Goal: Task Accomplishment & Management: Complete application form

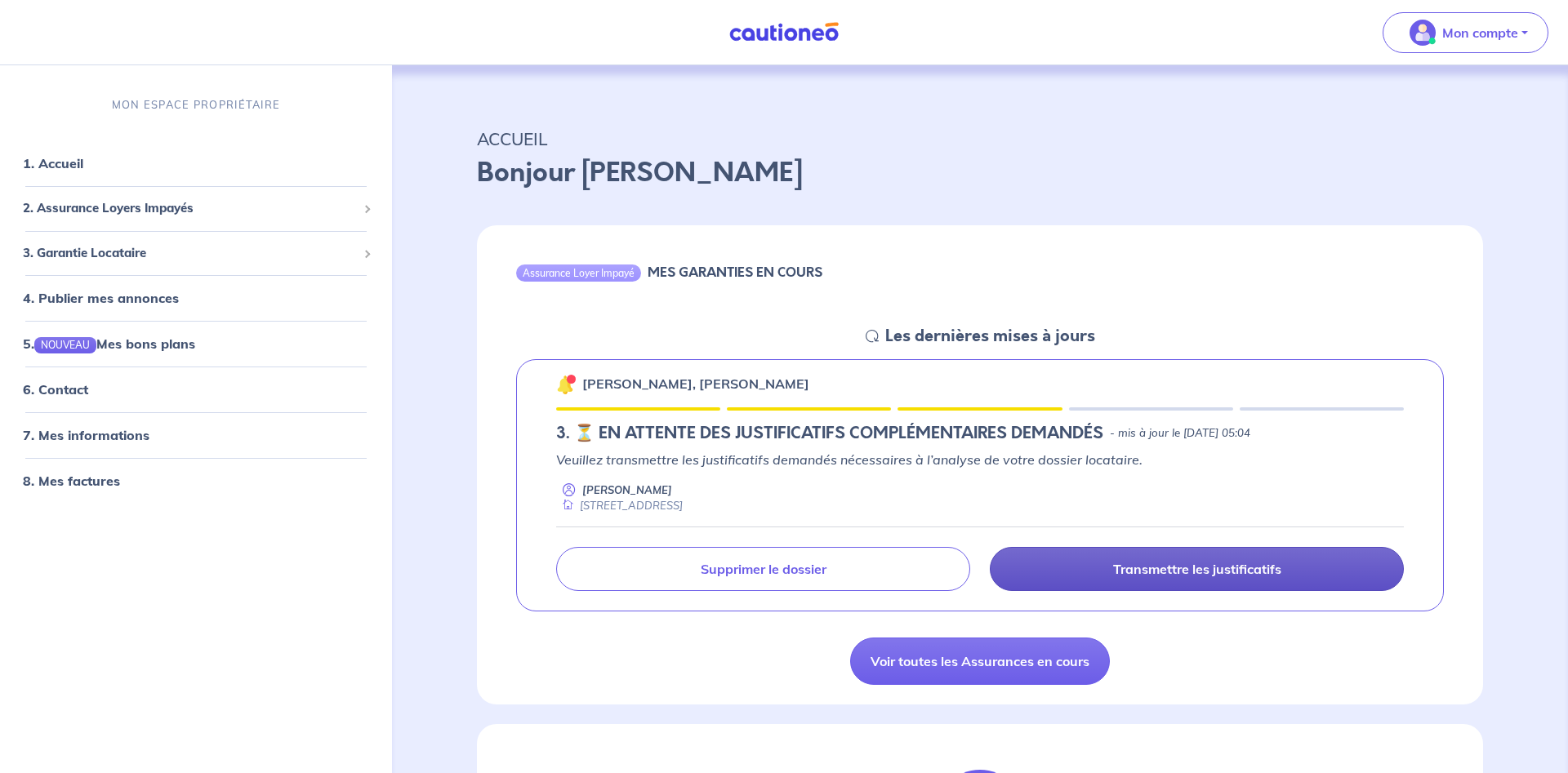
click at [1120, 569] on p "Transmettre les justificatifs" at bounding box center [1197, 568] width 168 height 16
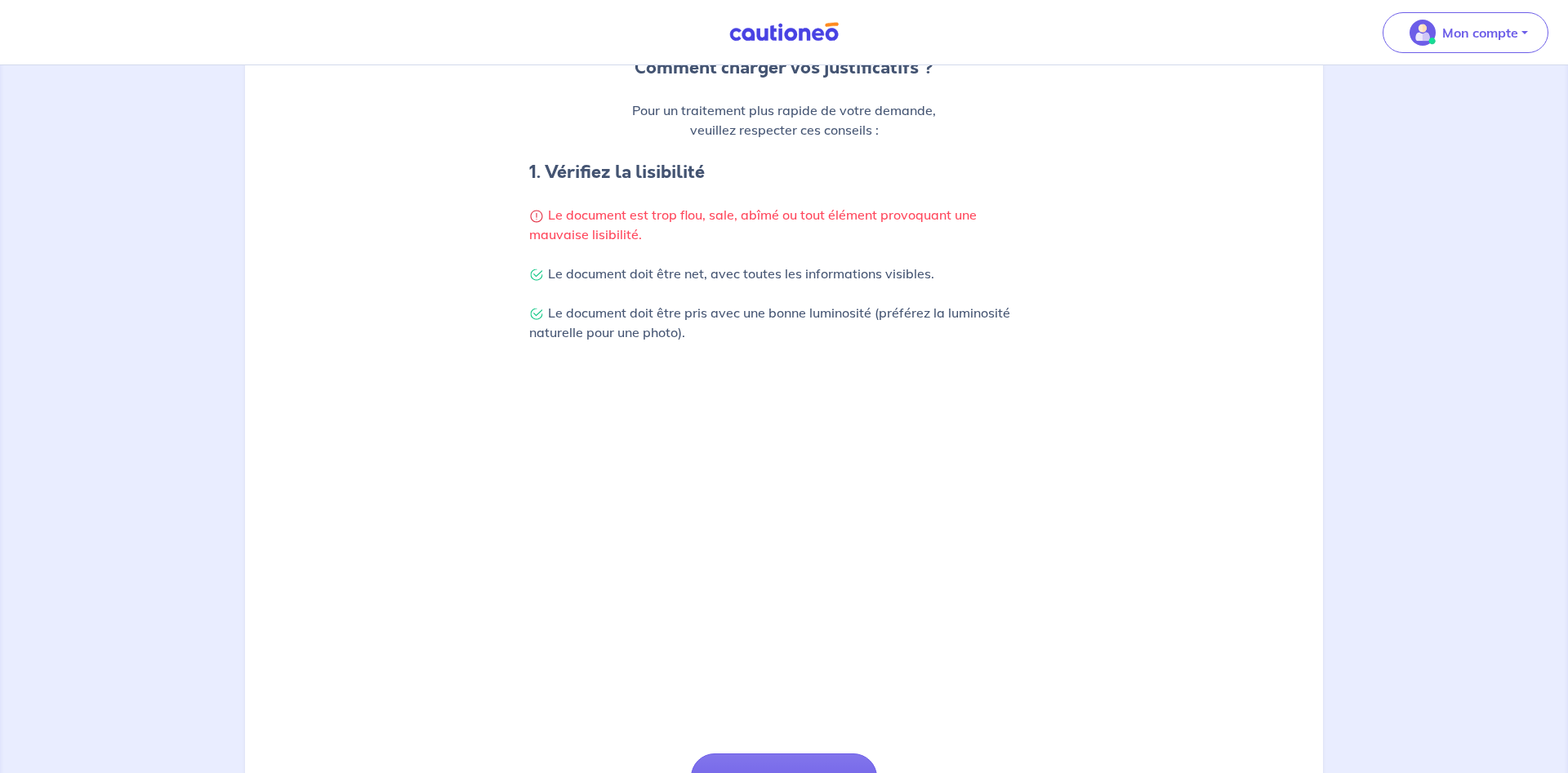
scroll to position [250, 0]
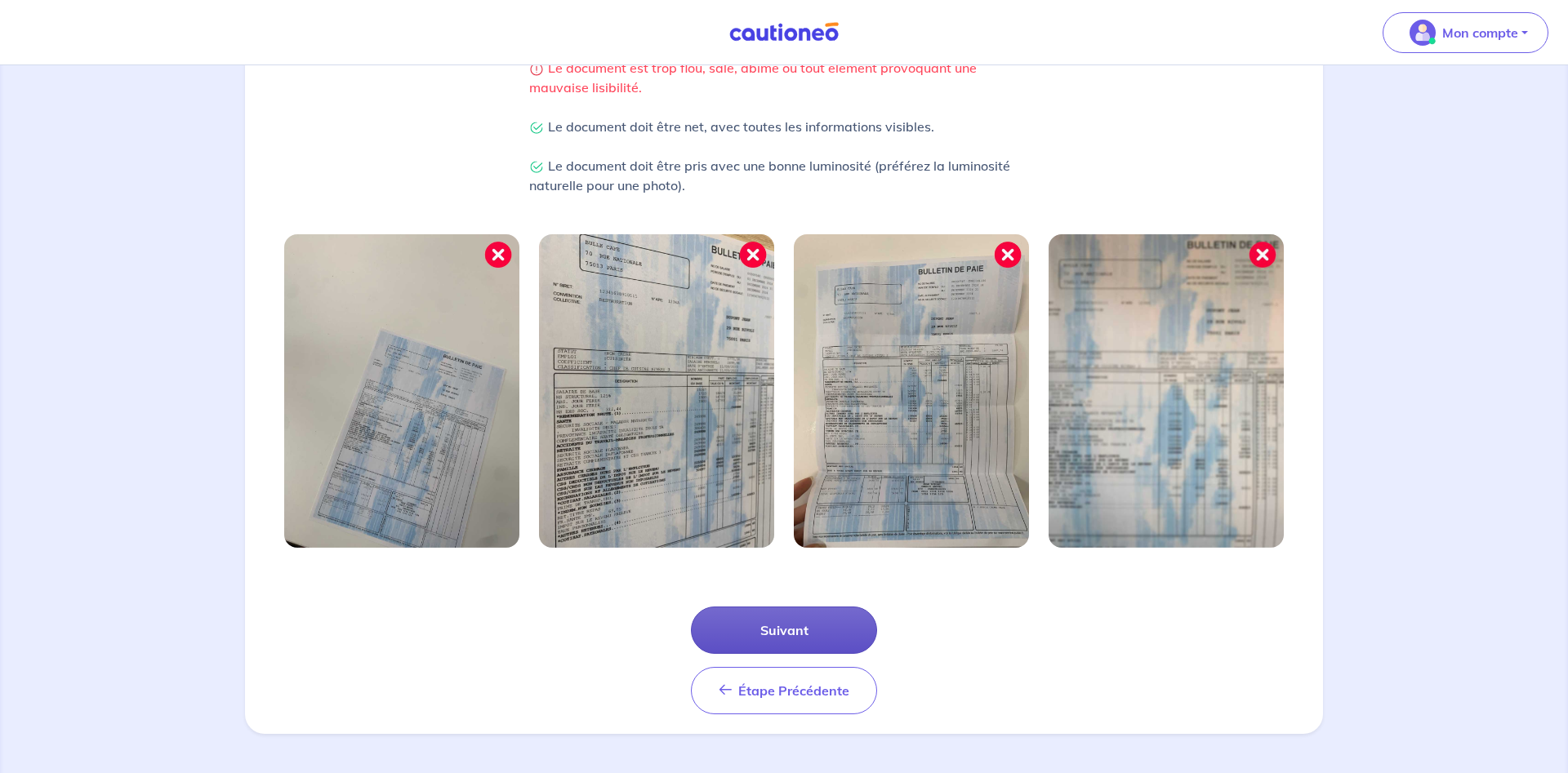
click at [859, 637] on button "Suivant" at bounding box center [784, 630] width 187 height 48
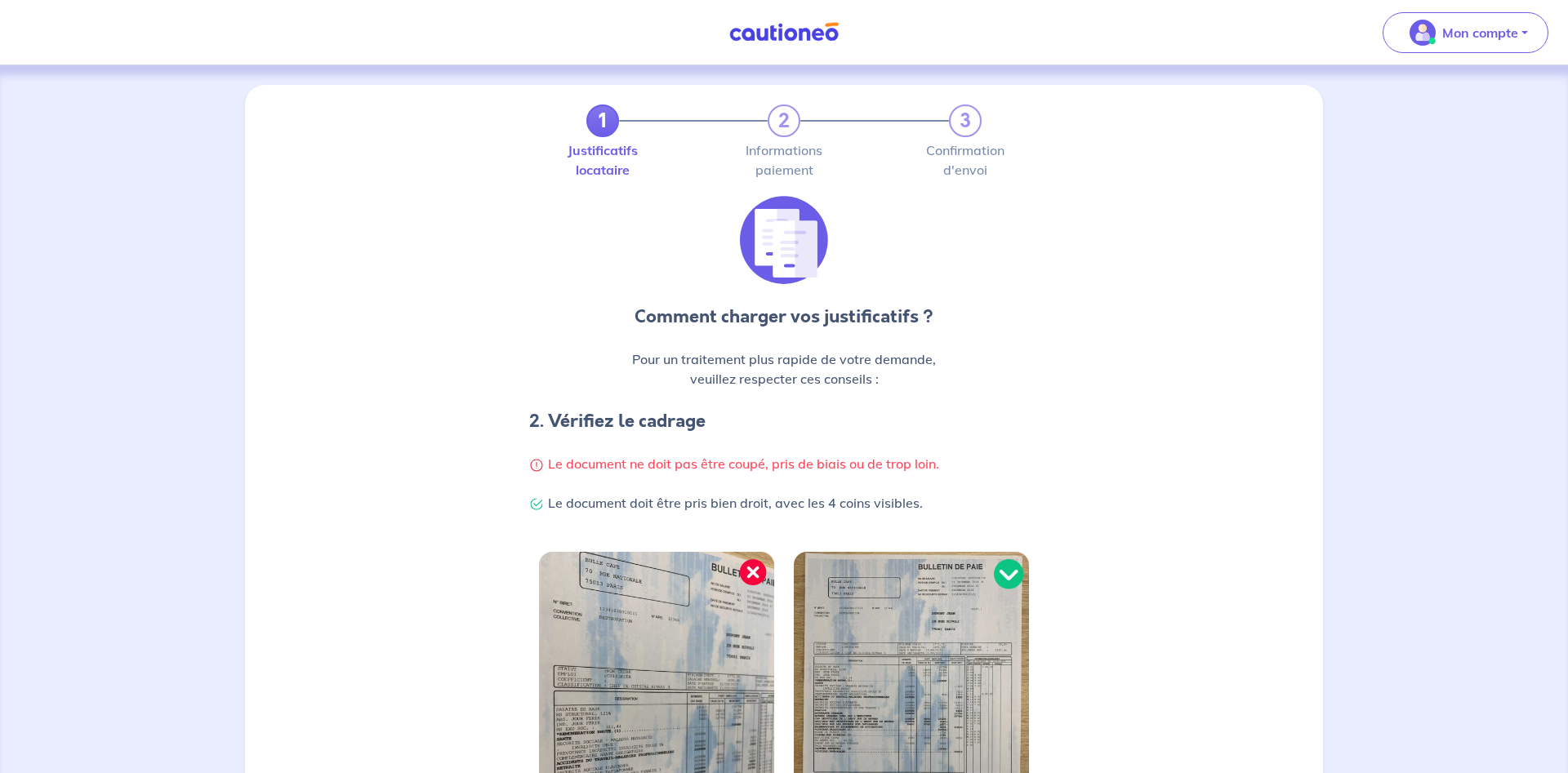
scroll to position [318, 0]
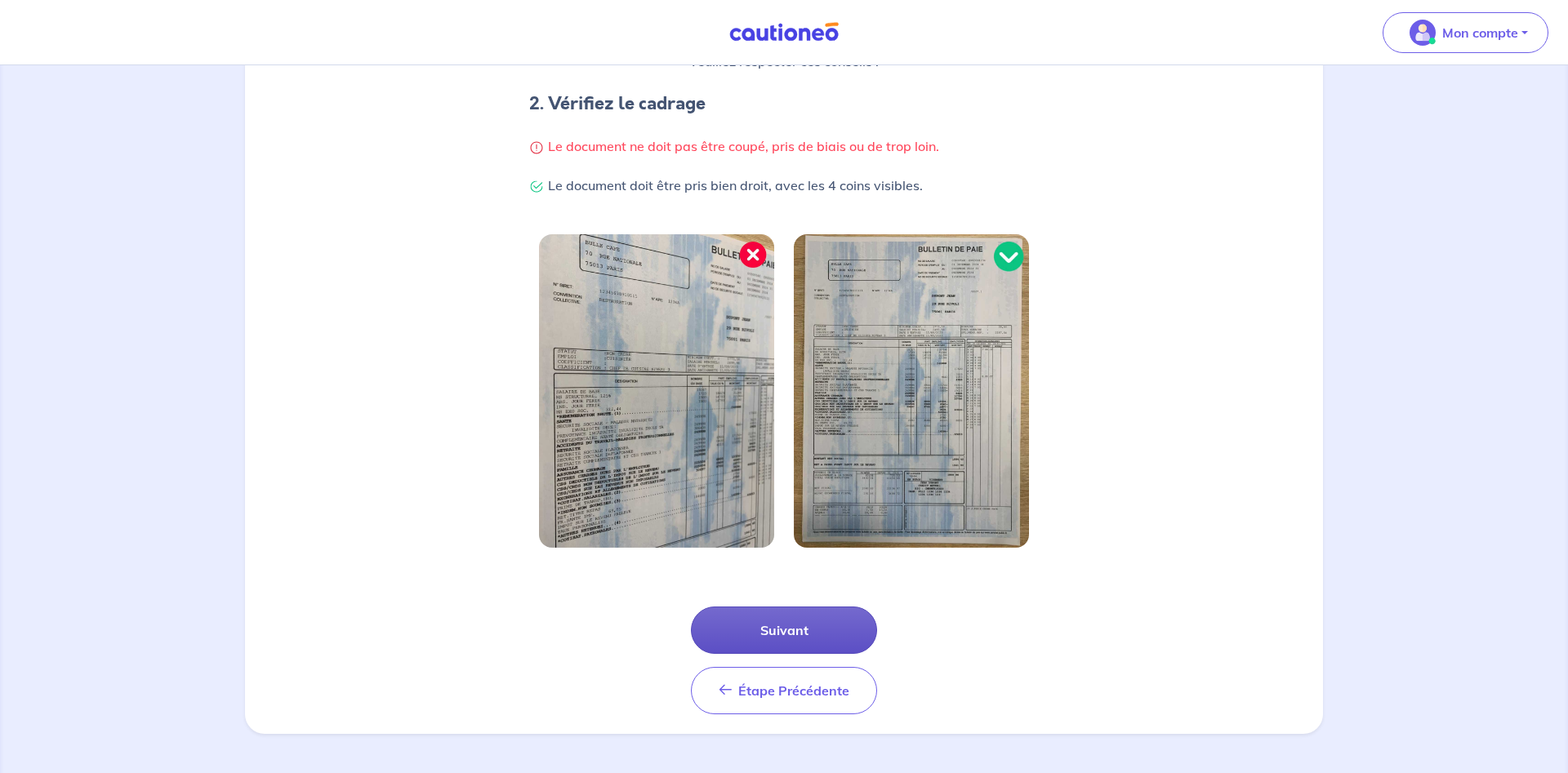
click at [764, 636] on button "Suivant" at bounding box center [784, 630] width 187 height 48
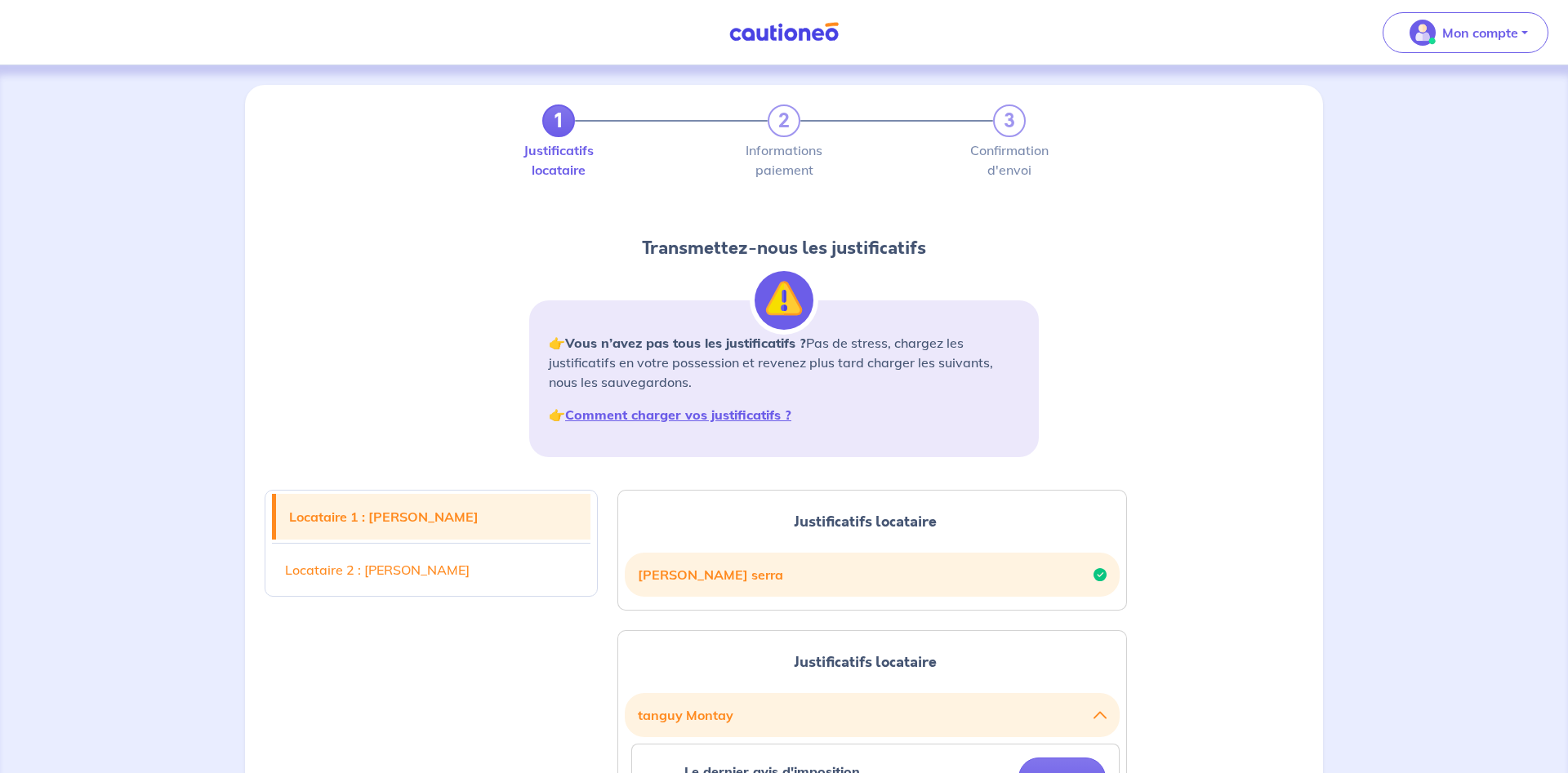
scroll to position [250, 0]
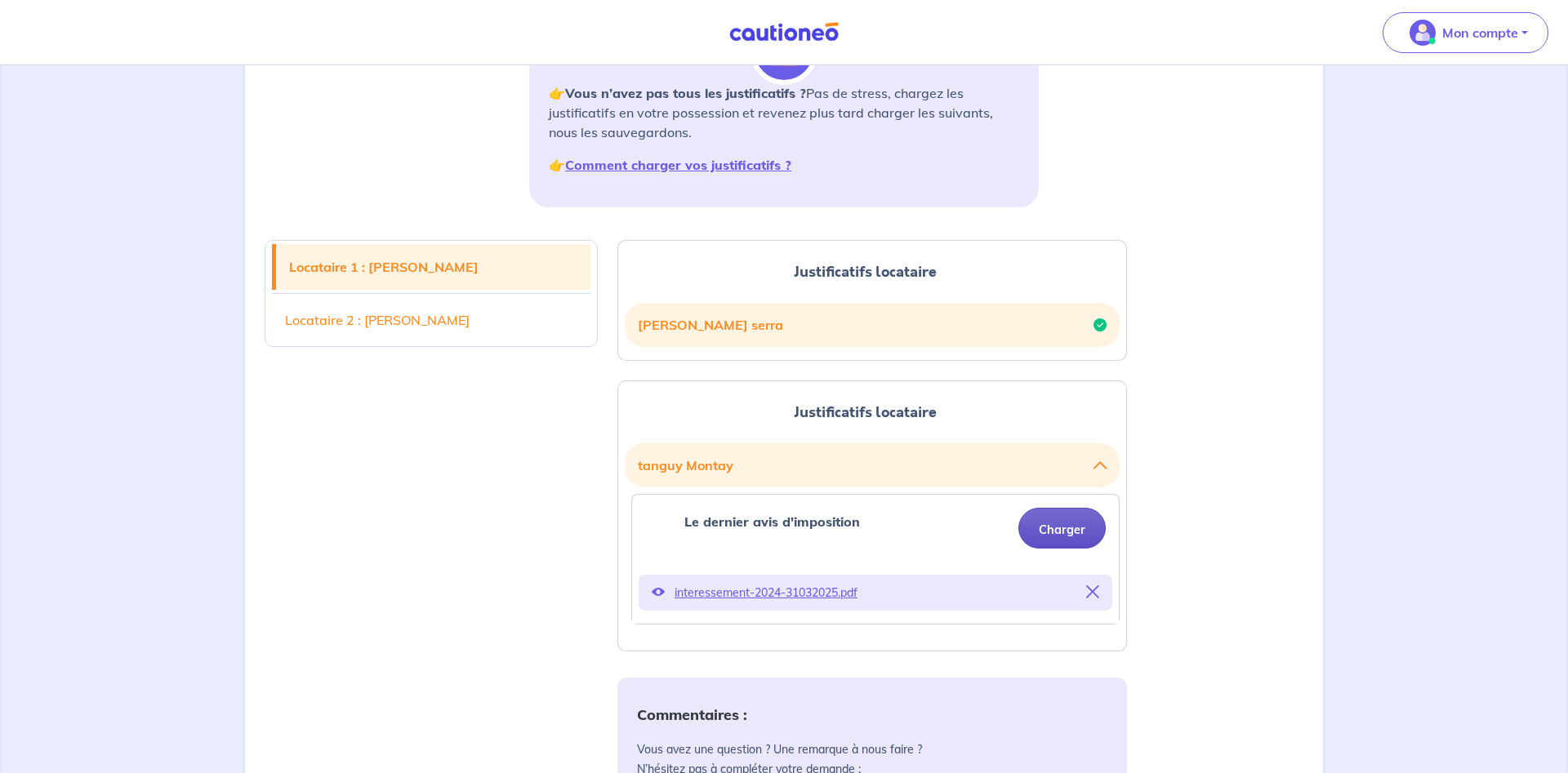
click at [1091, 533] on button "Charger" at bounding box center [1062, 528] width 87 height 41
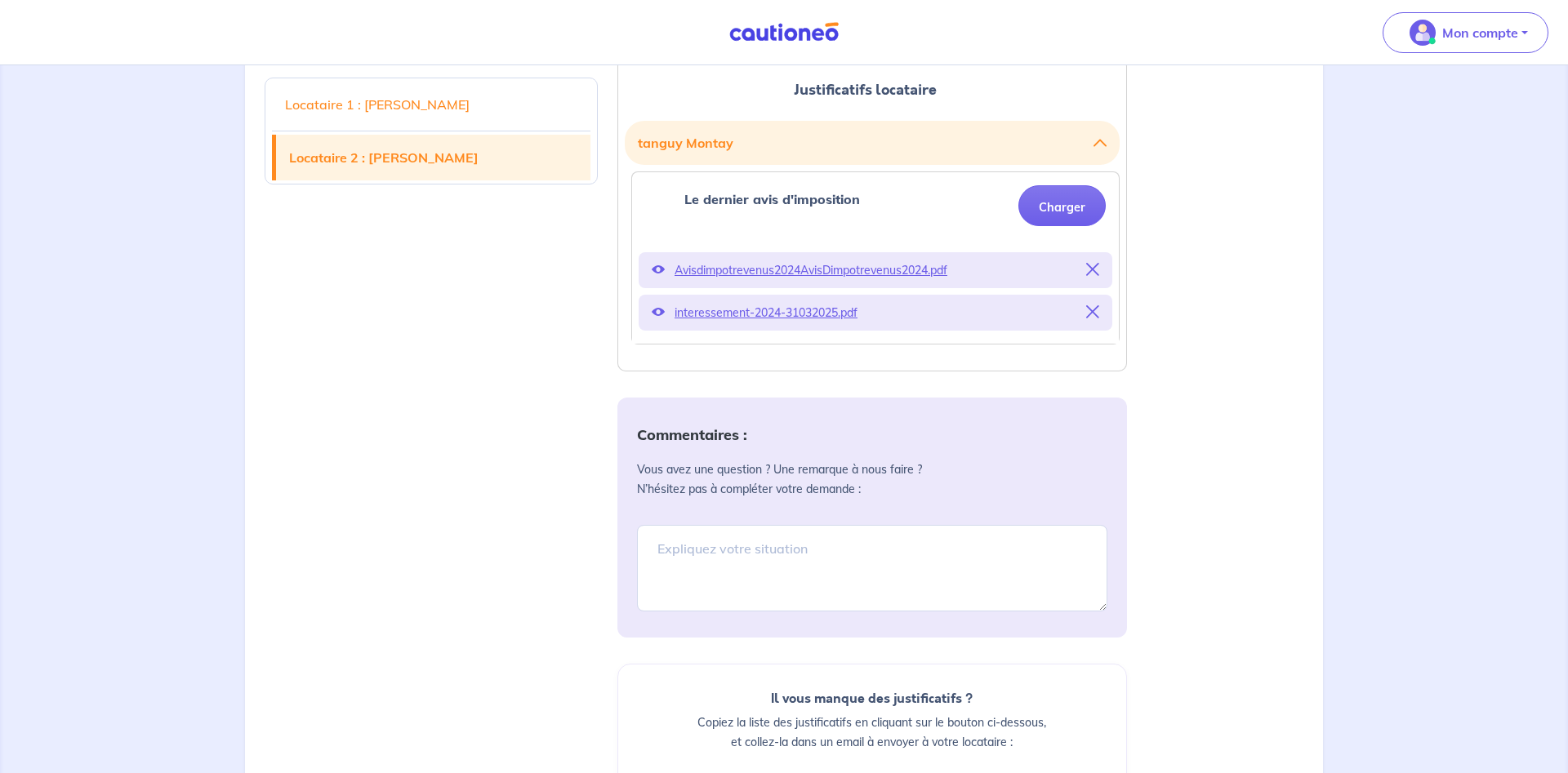
scroll to position [750, 0]
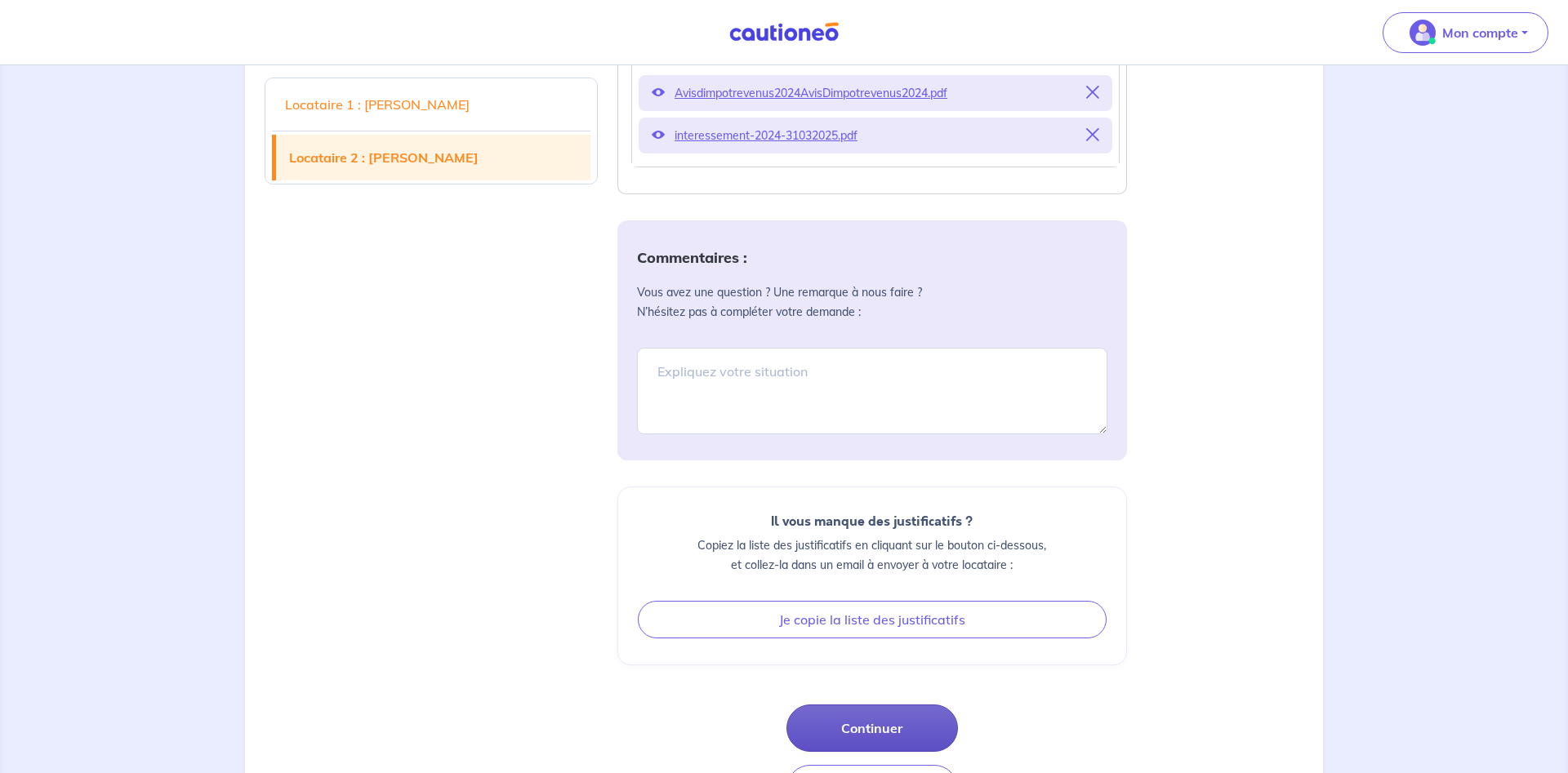
click at [892, 720] on button "Continuer" at bounding box center [872, 728] width 172 height 48
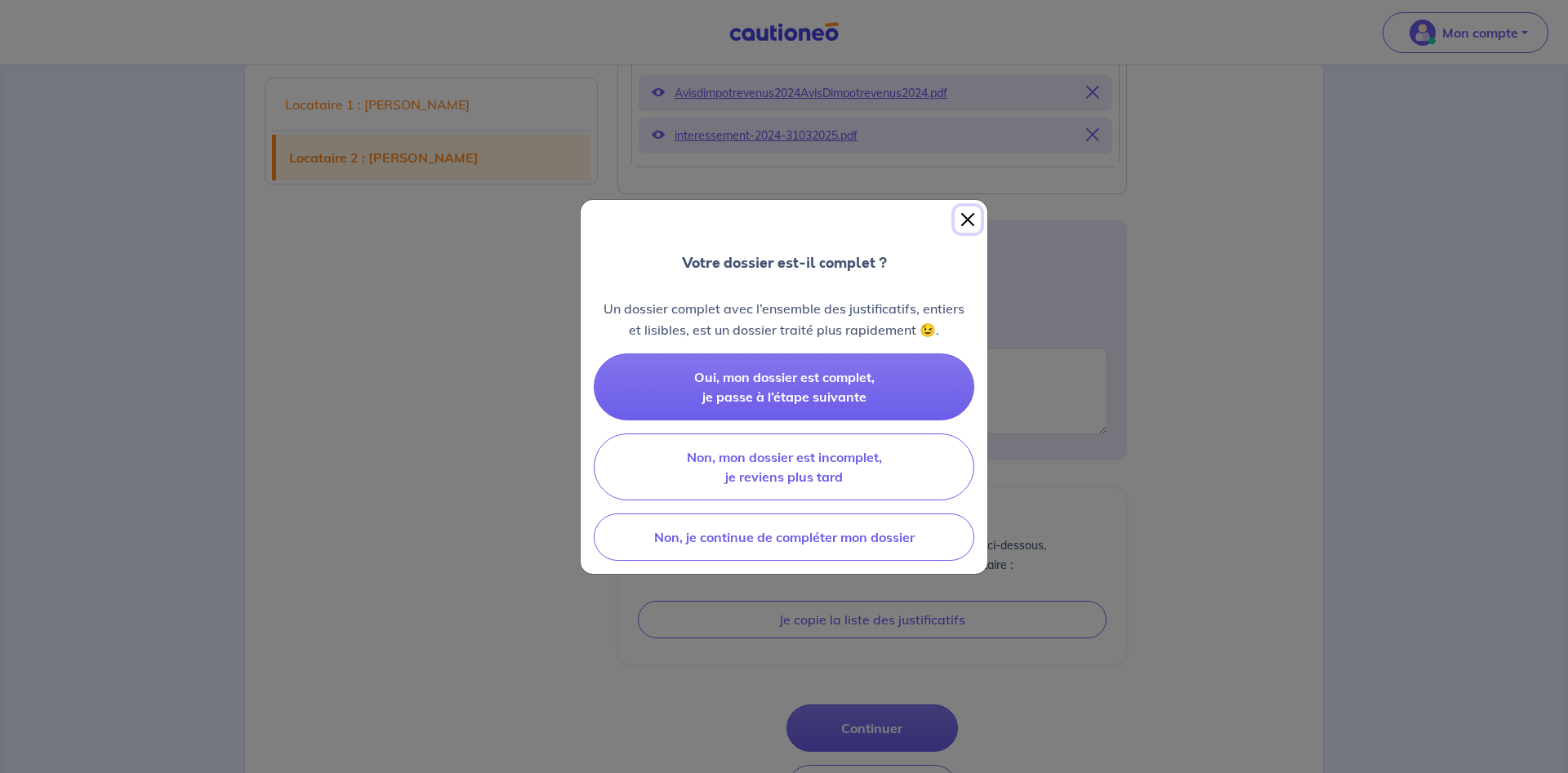
click at [963, 217] on button "Close" at bounding box center [968, 219] width 26 height 26
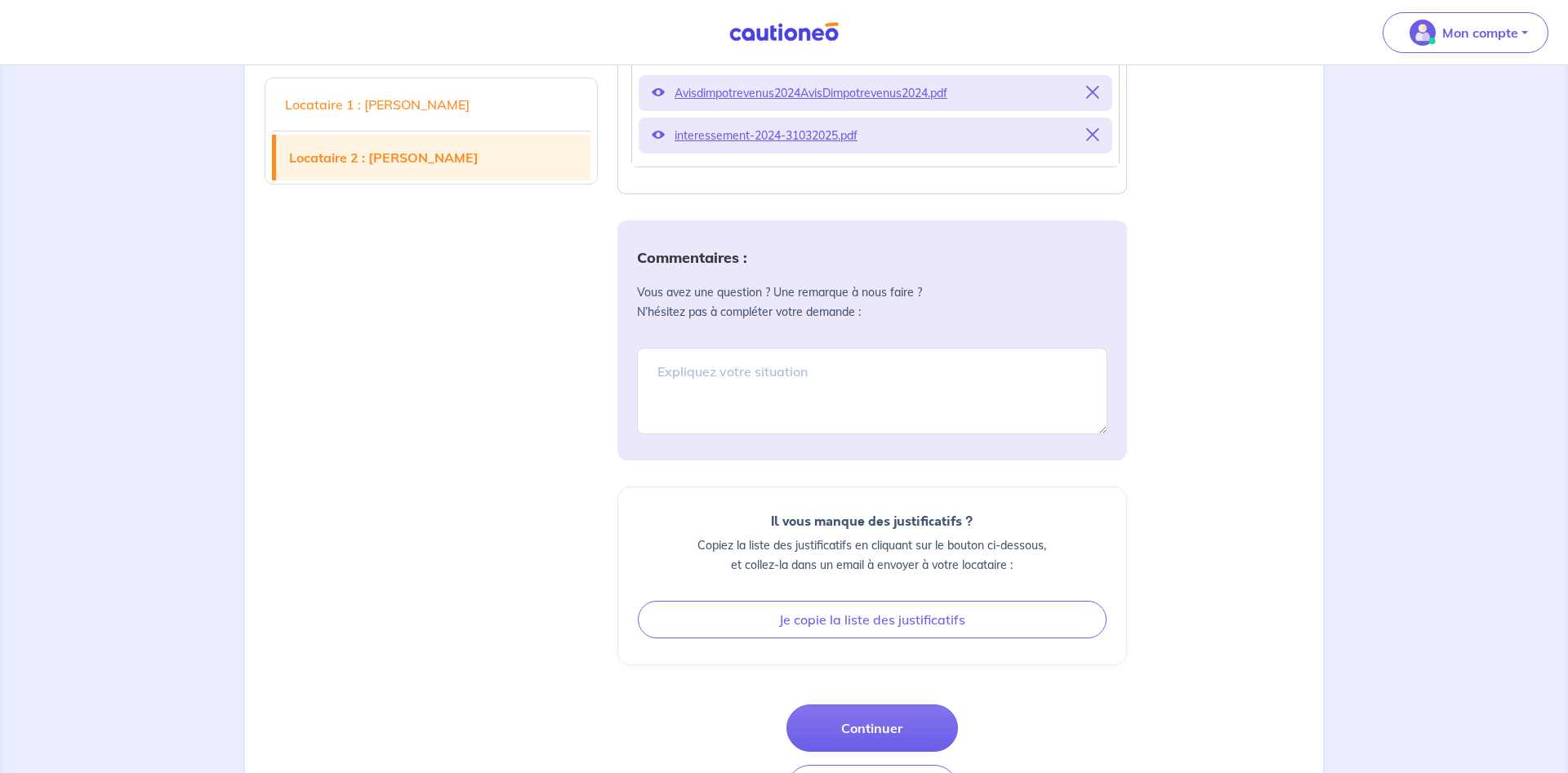
click at [463, 109] on link "Locataire 1 : [PERSON_NAME]" at bounding box center [431, 105] width 319 height 46
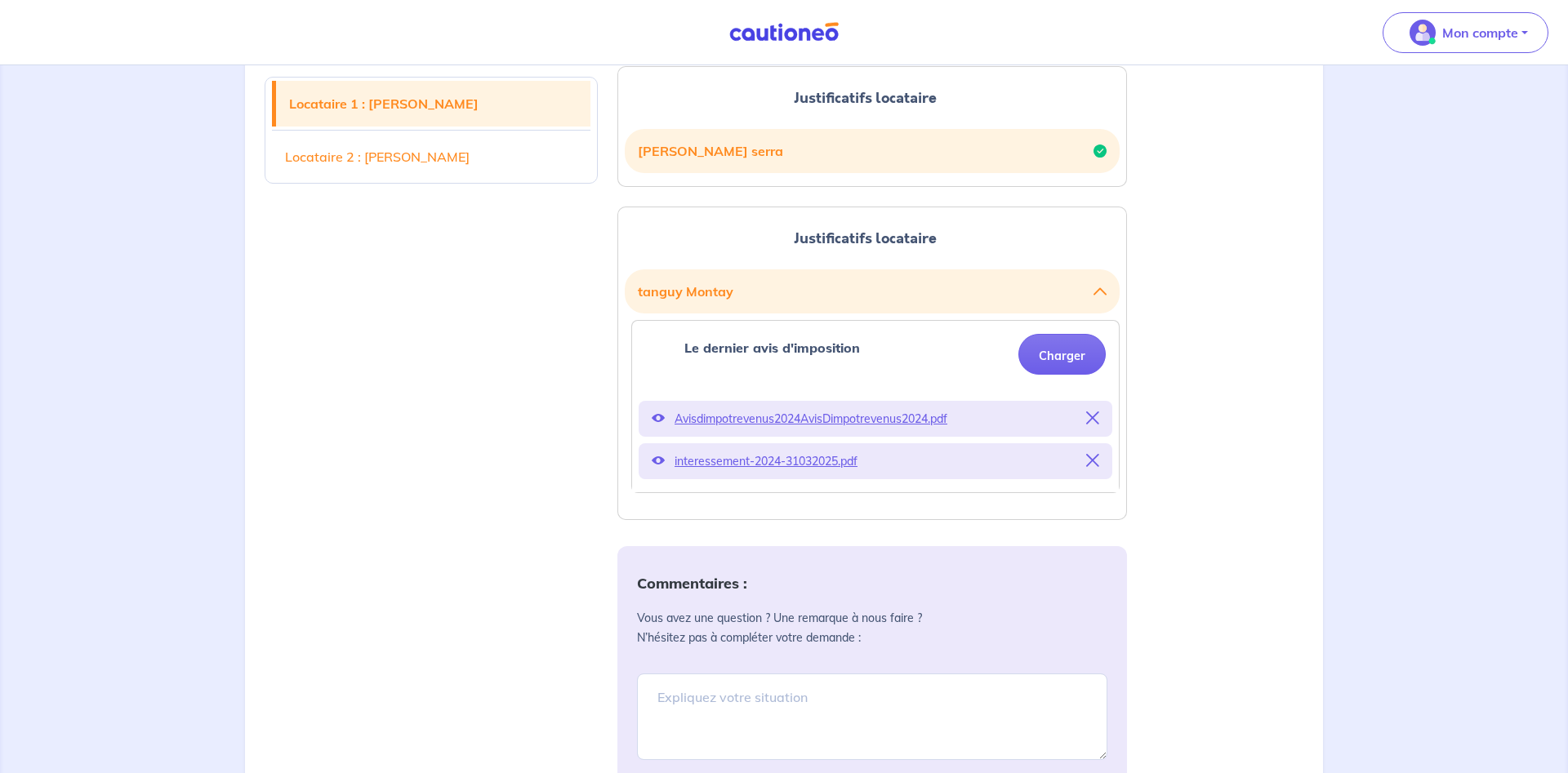
scroll to position [412, 0]
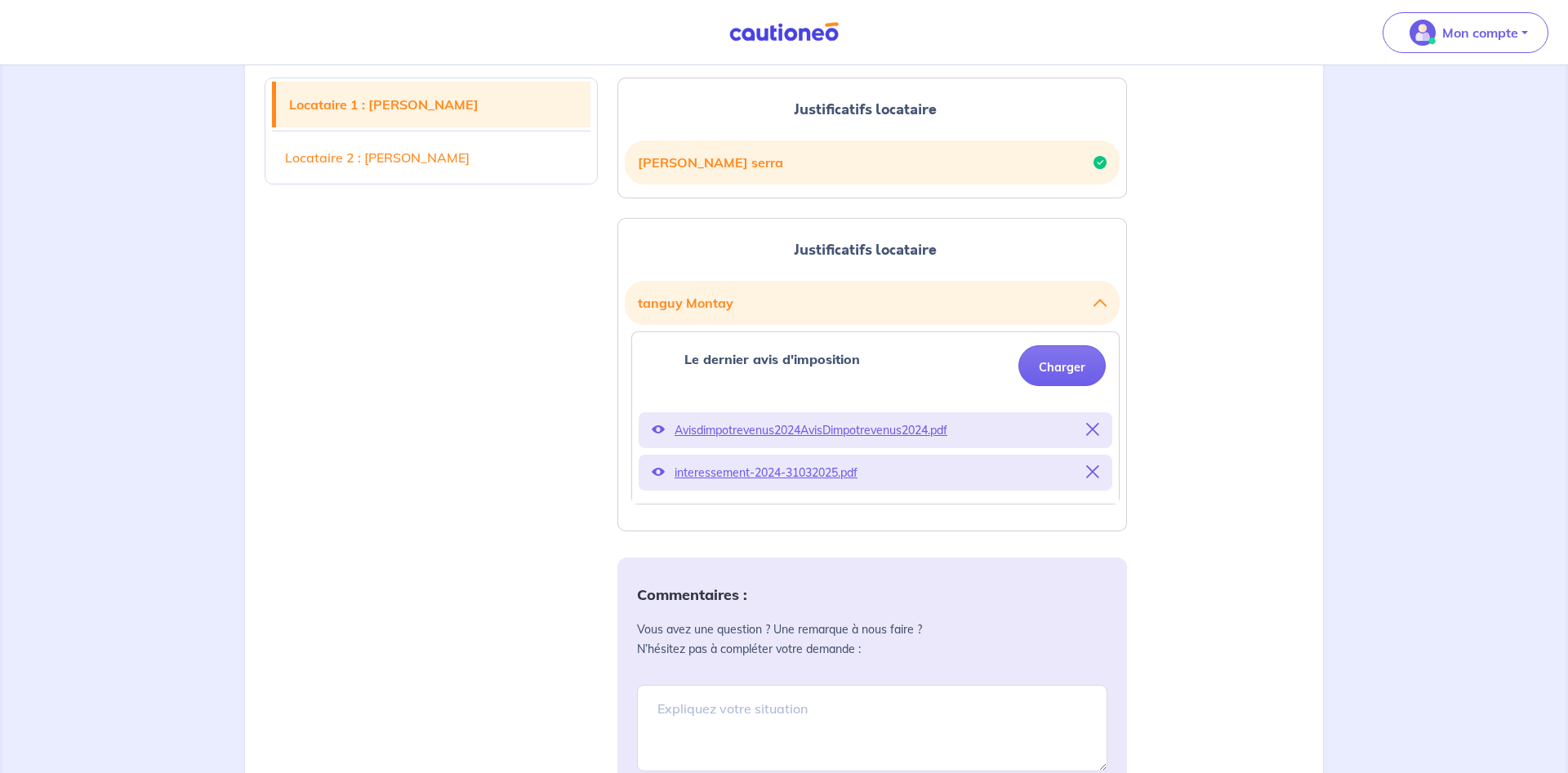
click at [491, 152] on link "Locataire 2 : [PERSON_NAME]" at bounding box center [431, 157] width 319 height 46
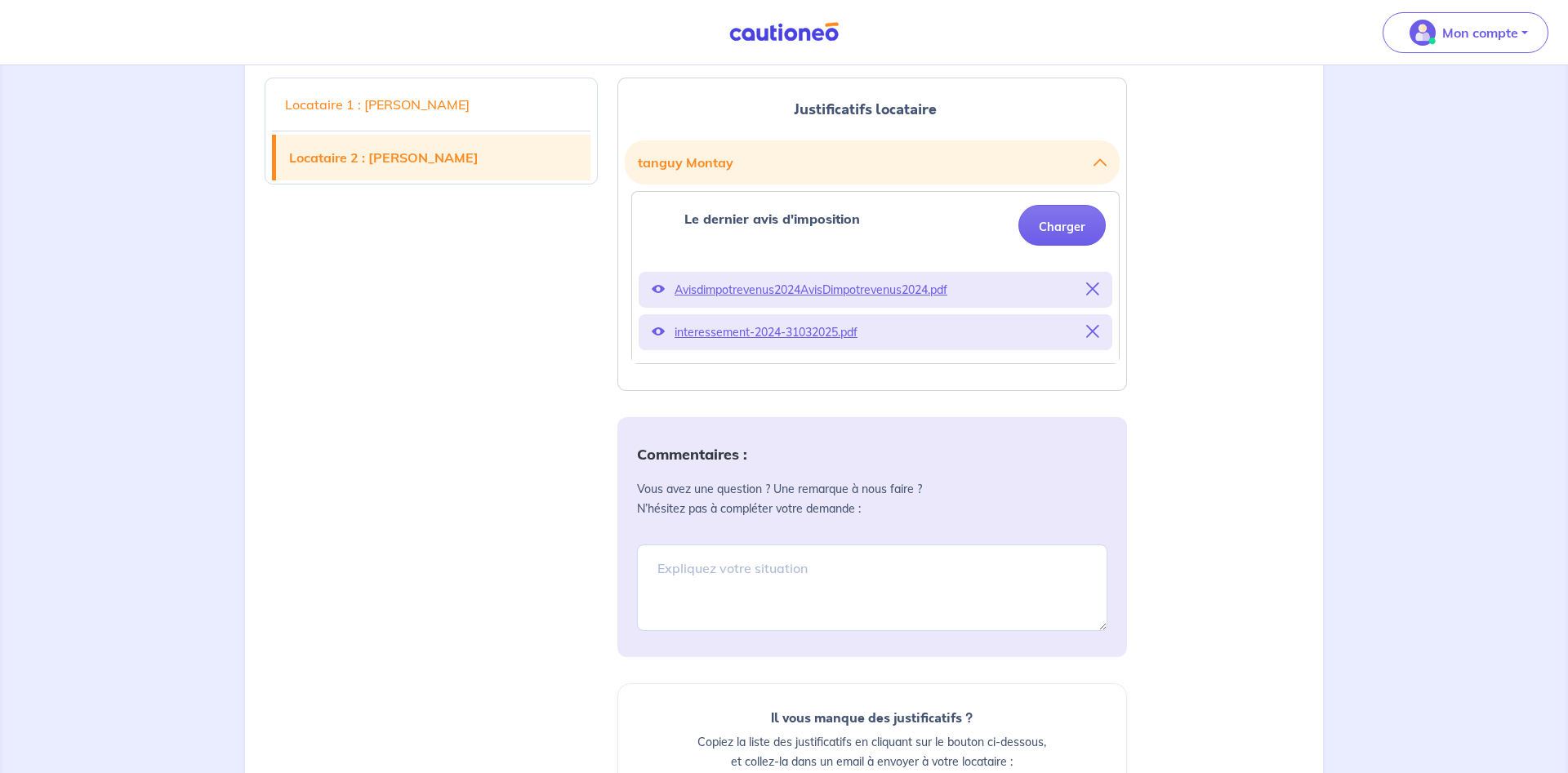
scroll to position [828, 0]
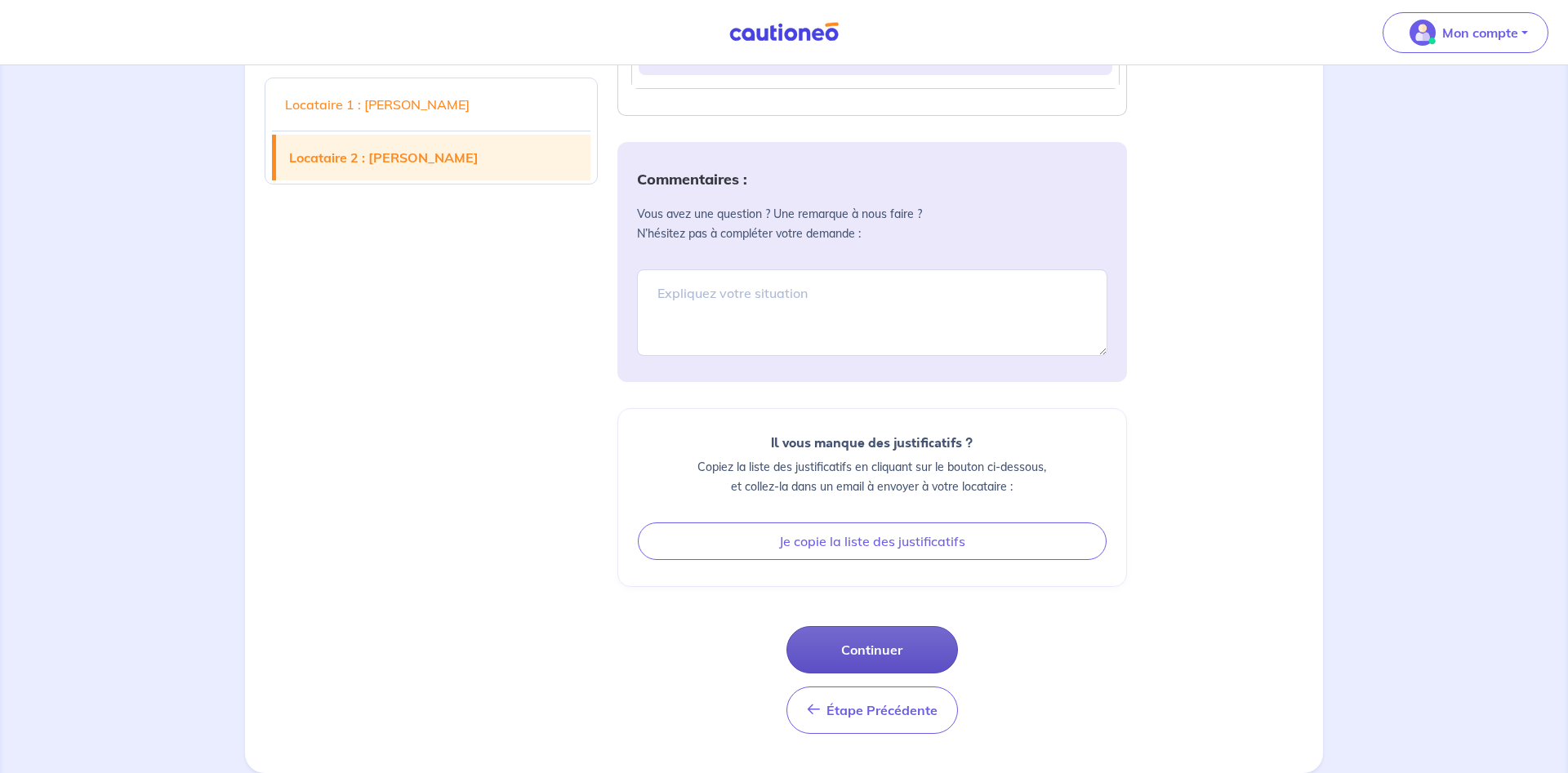
click at [888, 650] on button "Continuer" at bounding box center [872, 649] width 172 height 48
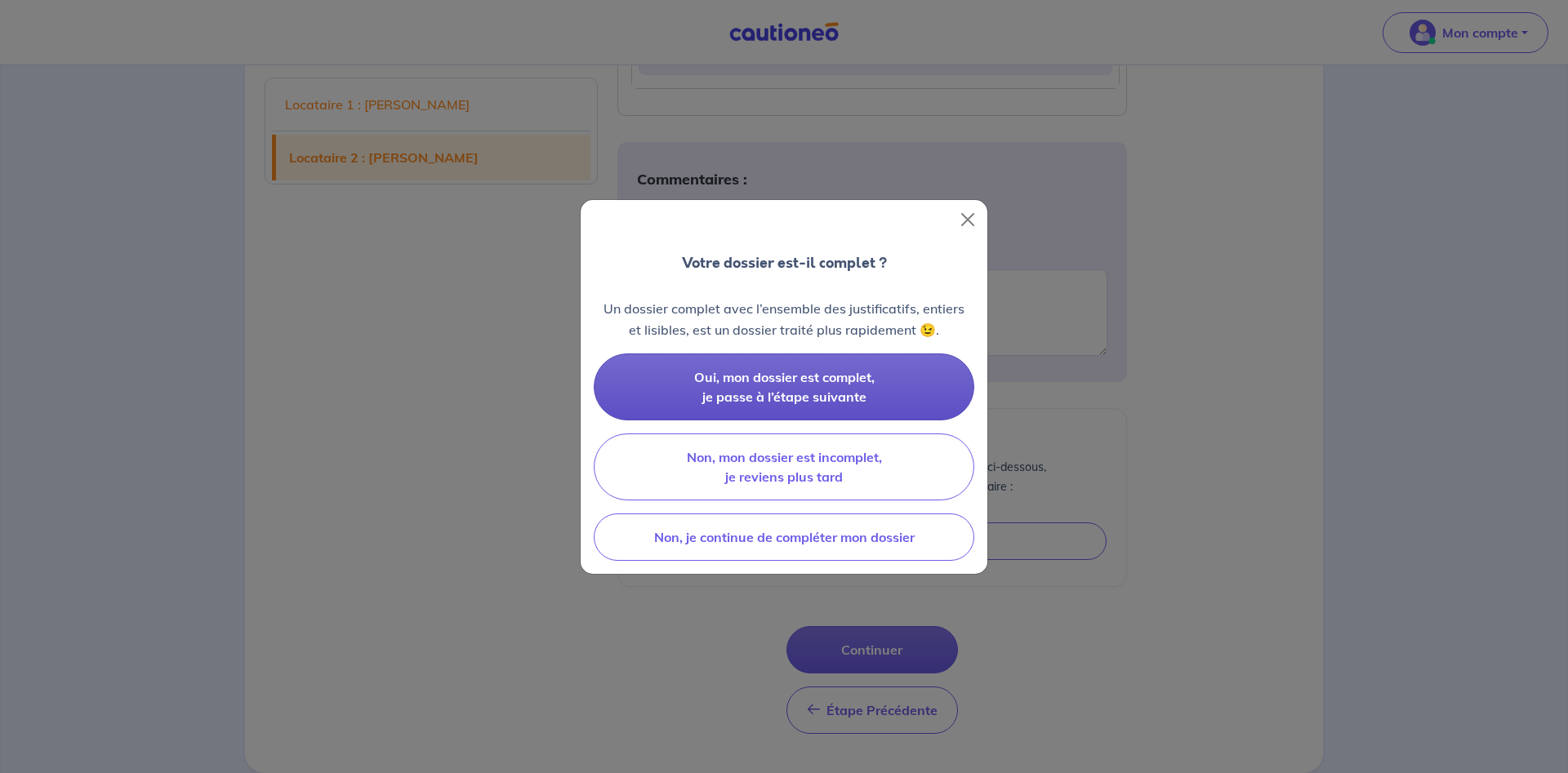
click at [819, 399] on span "Oui, mon dossier est complet, je passe à l’étape suivante" at bounding box center [784, 387] width 181 height 36
